Goal: Use online tool/utility: Utilize a website feature to perform a specific function

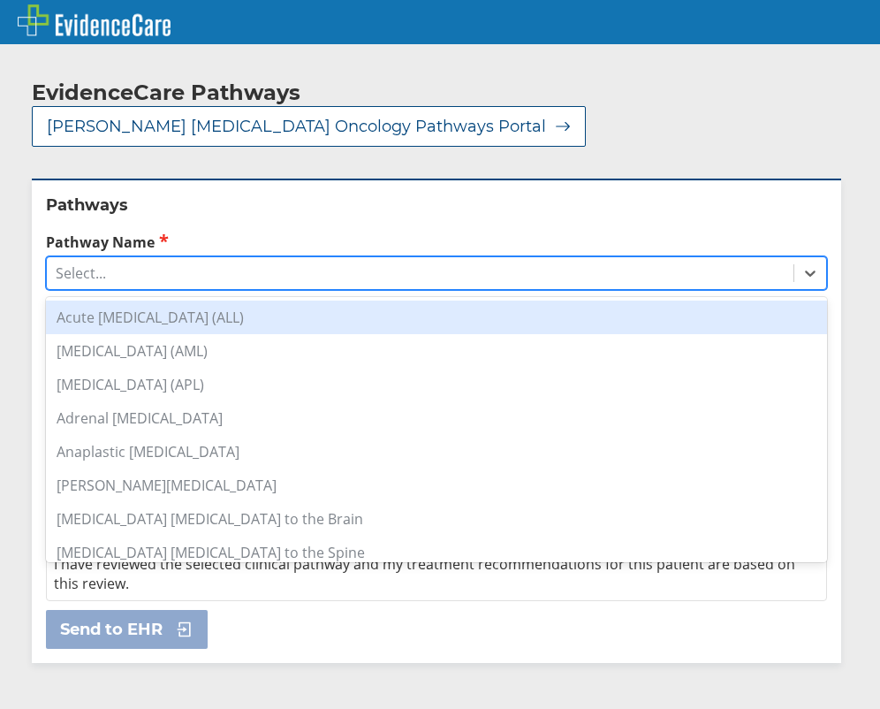
click at [201, 258] on div "Select..." at bounding box center [420, 273] width 747 height 30
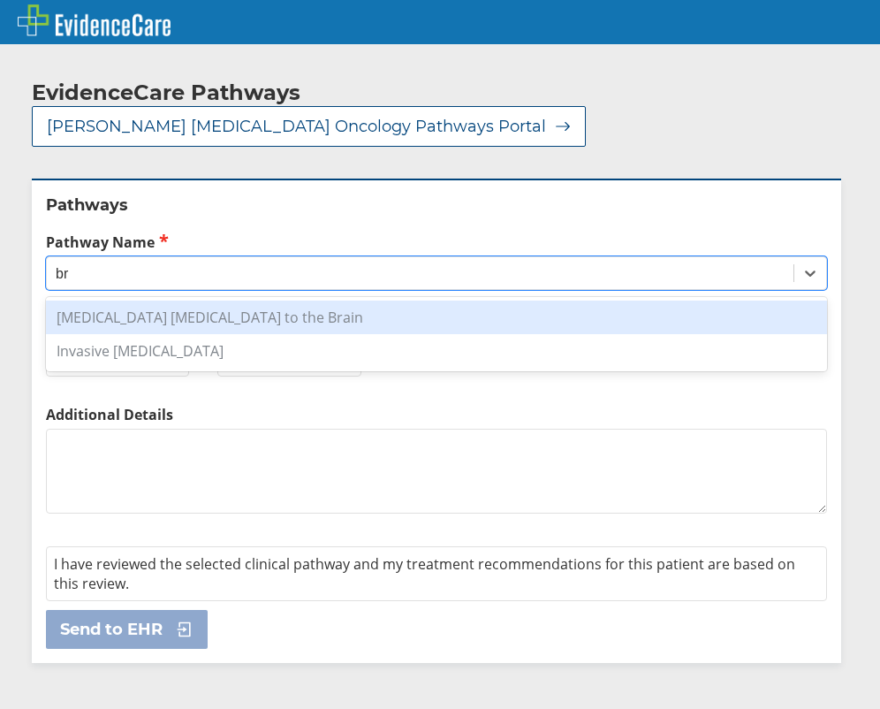
click at [184, 300] on div "[MEDICAL_DATA] [MEDICAL_DATA] to the Brain" at bounding box center [436, 317] width 781 height 34
type input "br"
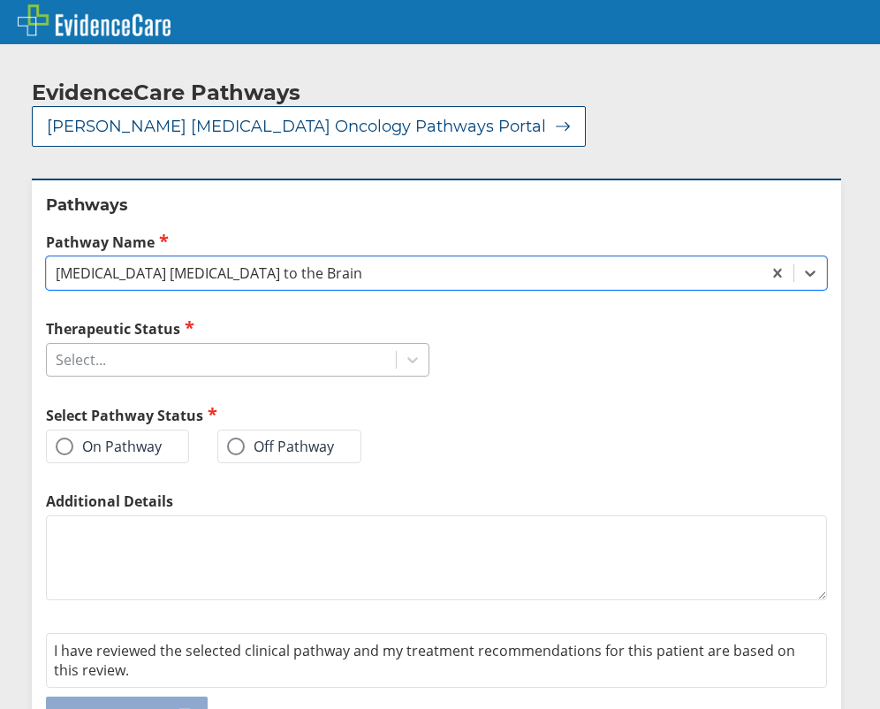
click at [176, 345] on div "Select..." at bounding box center [221, 360] width 349 height 30
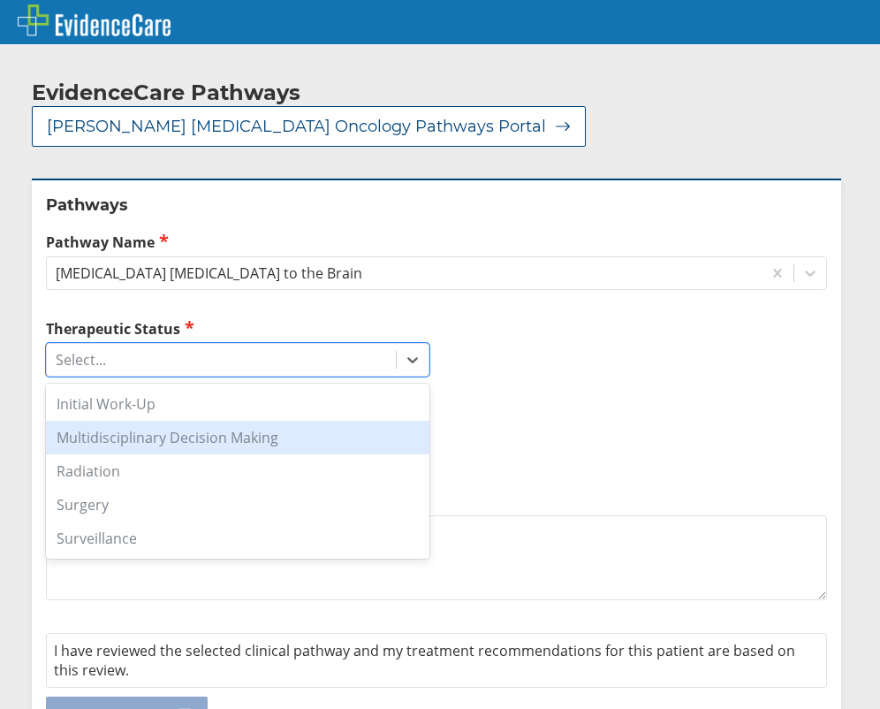
click at [128, 421] on div "Multidisciplinary Decision Making" at bounding box center [237, 438] width 383 height 34
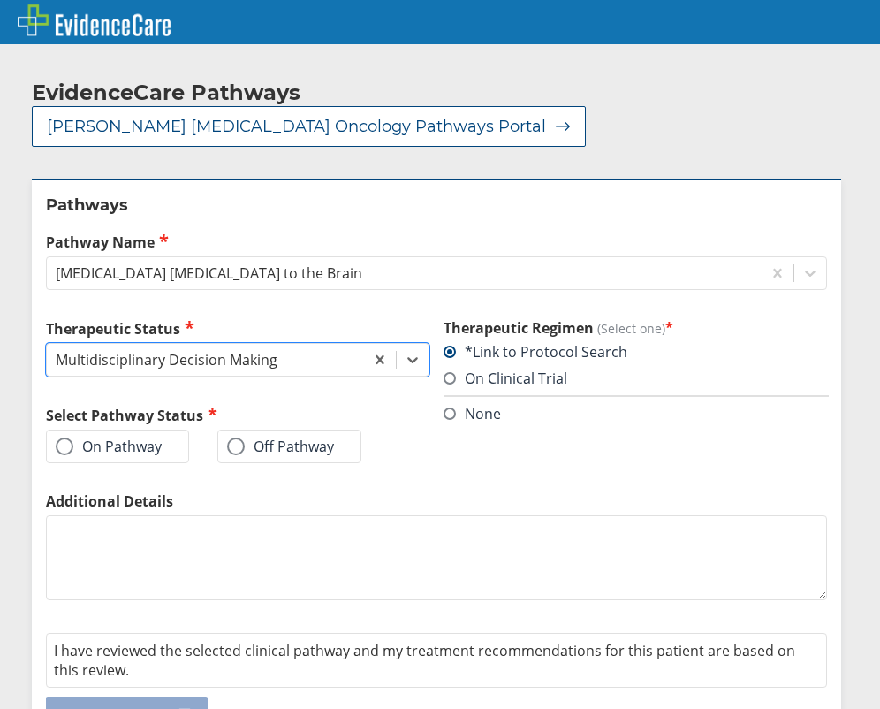
click at [125, 437] on label "On Pathway" at bounding box center [109, 446] width 106 height 18
click at [0, 0] on input "On Pathway" at bounding box center [0, 0] width 0 height 0
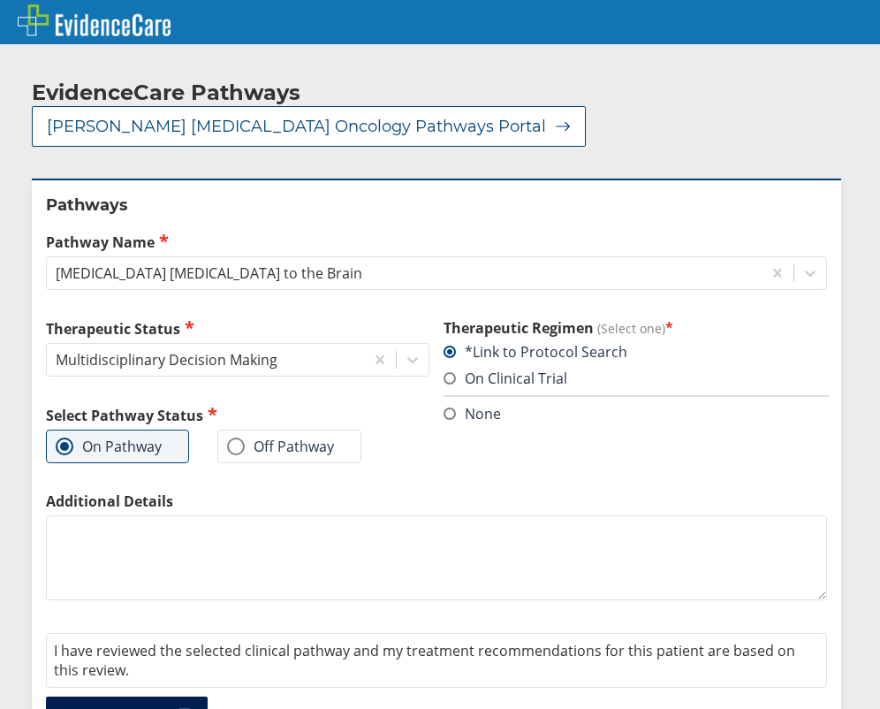
click at [122, 696] on button "Send to EHR" at bounding box center [127, 715] width 162 height 39
